Goal: Check status

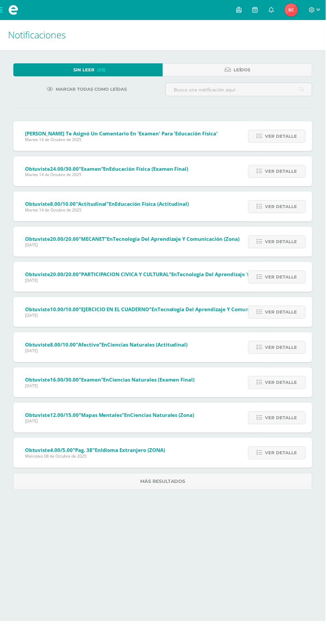
click at [300, 7] on span "Sheyli Yamilet Mi Perfil" at bounding box center [292, 9] width 16 height 13
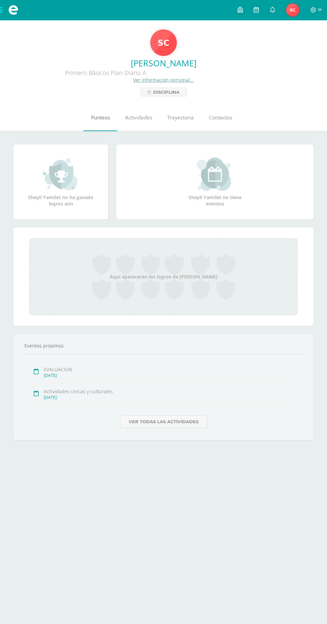
click at [110, 121] on link "Punteos" at bounding box center [100, 117] width 34 height 27
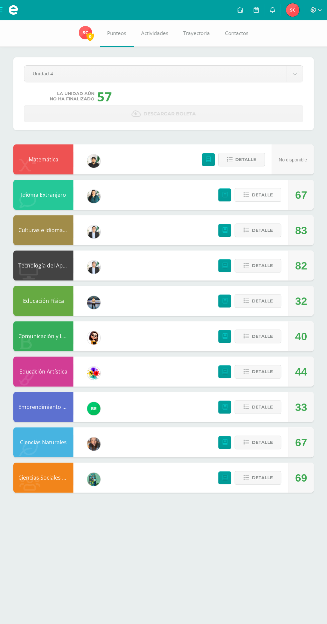
click at [262, 195] on span "Detalle" at bounding box center [261, 195] width 21 height 12
